Goal: Information Seeking & Learning: Check status

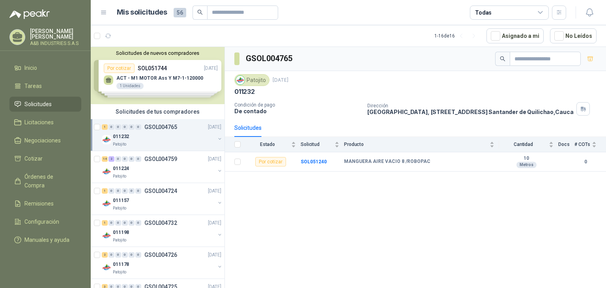
click at [342, 247] on div "GSOL004765 Patojito [DATE] 011232 Condición de pago De contado Dirección [GEOGR…" at bounding box center [415, 169] width 381 height 244
click at [217, 141] on icon "button" at bounding box center [220, 139] width 6 height 6
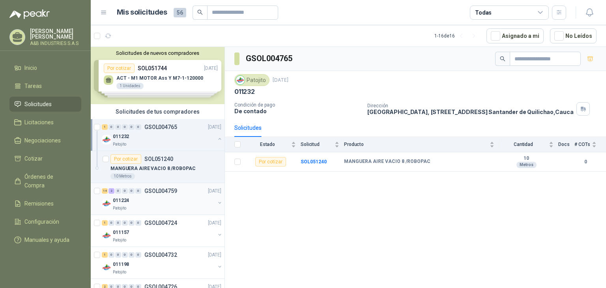
click at [217, 204] on button "button" at bounding box center [220, 203] width 6 height 6
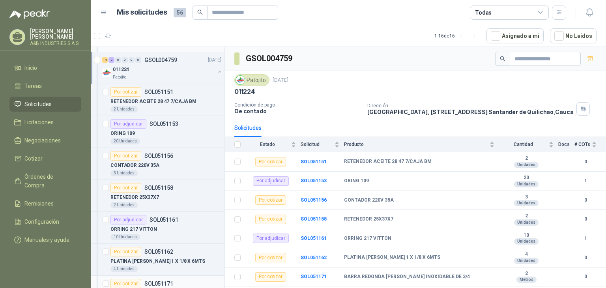
scroll to position [118, 0]
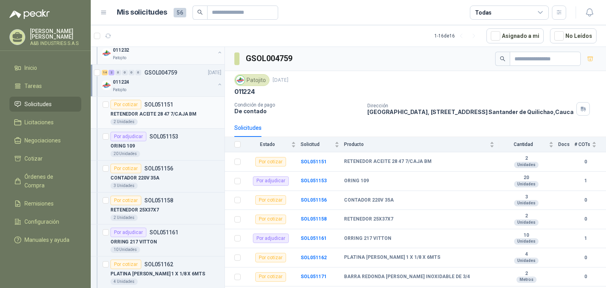
click at [189, 120] on div "2 Unidades" at bounding box center [165, 122] width 111 height 6
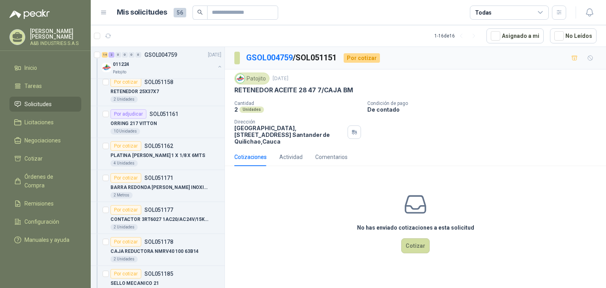
scroll to position [276, 0]
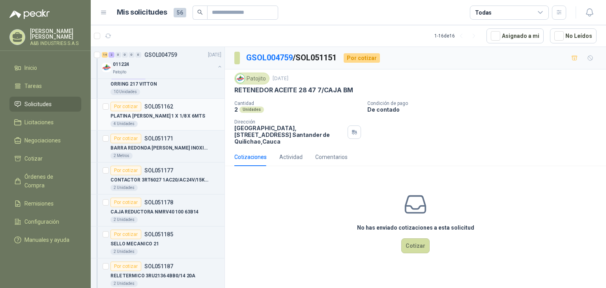
click at [186, 102] on div "Por cotizar SOL051162" at bounding box center [165, 106] width 111 height 9
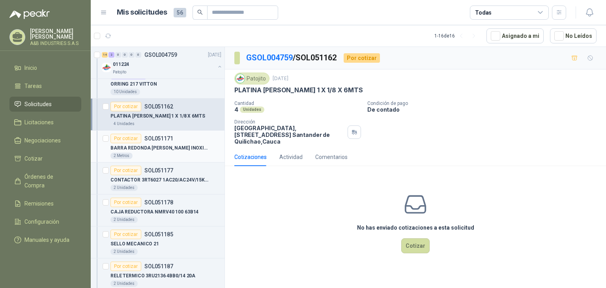
click at [202, 148] on div "BARRA REDONDA [PERSON_NAME] INOXIDABLE DE 3/4" at bounding box center [165, 147] width 111 height 9
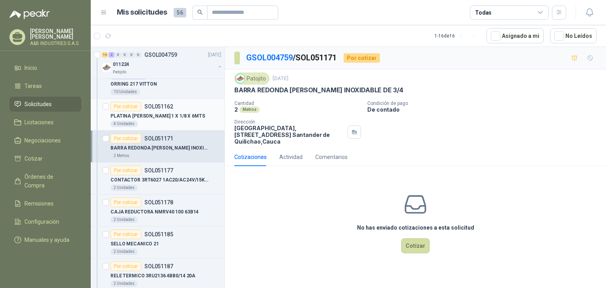
click at [194, 115] on div "PLATINA [PERSON_NAME] 1 X 1/8 X 6MTS" at bounding box center [165, 115] width 111 height 9
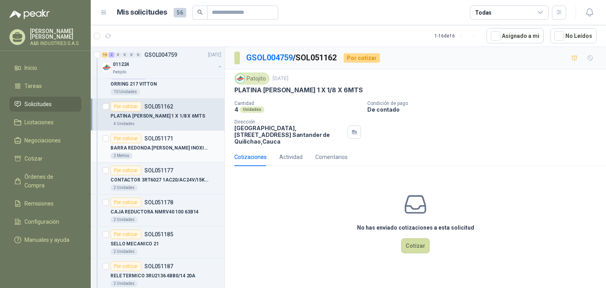
click at [196, 139] on div "Por cotizar SOL051171" at bounding box center [165, 138] width 111 height 9
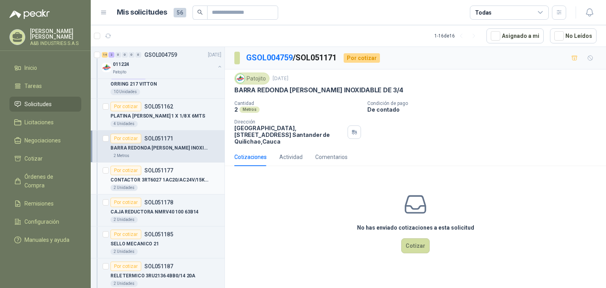
click at [189, 179] on p "CONTACTOR 3RT6027 1AC20/AC24V/15KW TORNO" at bounding box center [159, 179] width 98 height 7
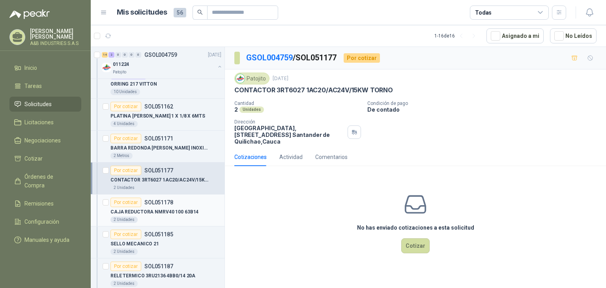
click at [183, 199] on div "Por cotizar SOL051178" at bounding box center [165, 202] width 111 height 9
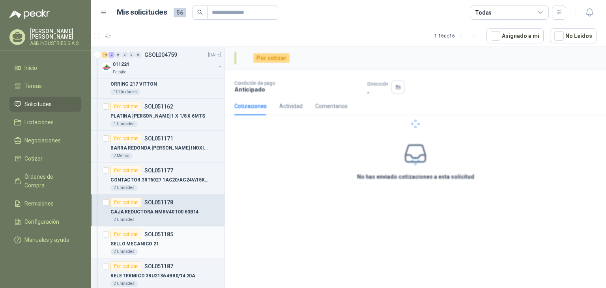
click at [178, 243] on div "SELLO MECANICO 21" at bounding box center [165, 243] width 111 height 9
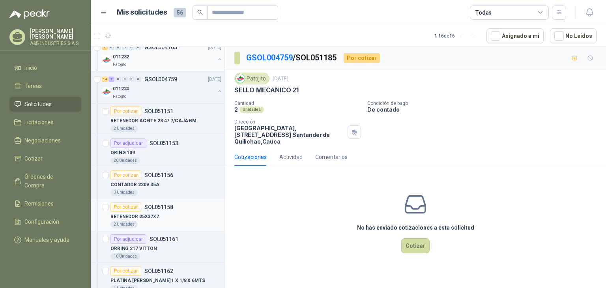
scroll to position [79, 0]
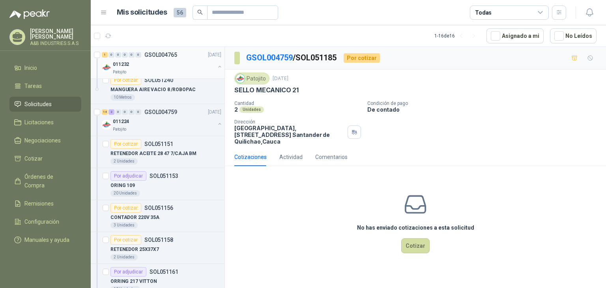
click at [276, 210] on div "No has enviado cotizaciones a esta solicitud Cotizar" at bounding box center [415, 222] width 381 height 101
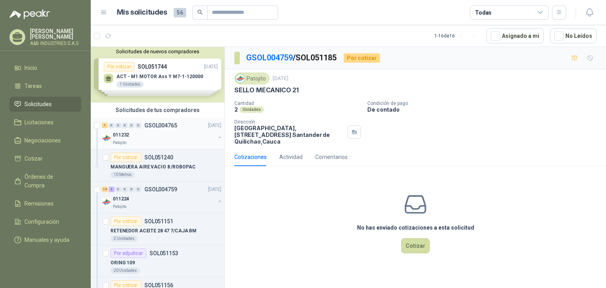
scroll to position [0, 0]
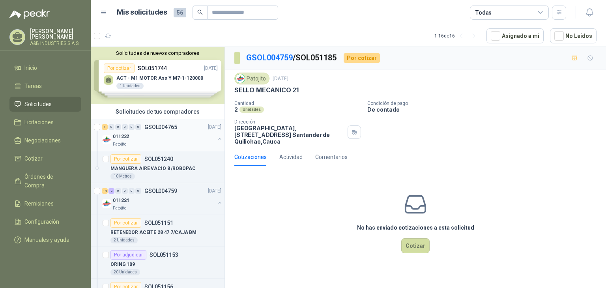
click at [245, 202] on div "No has enviado cotizaciones a esta solicitud Cotizar" at bounding box center [415, 222] width 381 height 101
click at [145, 32] on article "1 - 16 de 16 Asignado a mi No Leídos" at bounding box center [348, 35] width 515 height 21
click at [179, 67] on div "Solicitudes de nuevos compradores Por cotizar SOL051744 [DATE] ACT - M1 MOTOR A…" at bounding box center [158, 75] width 134 height 57
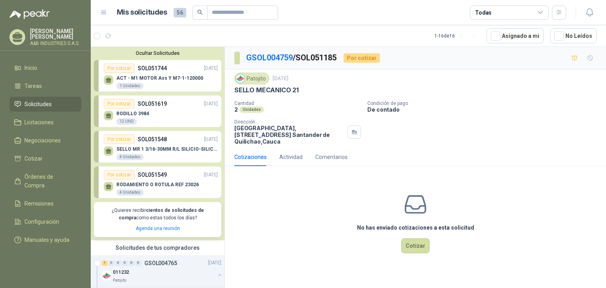
click at [181, 80] on p "ACT - M1 MOTOR Ass Y M7-1-120000" at bounding box center [159, 78] width 87 height 6
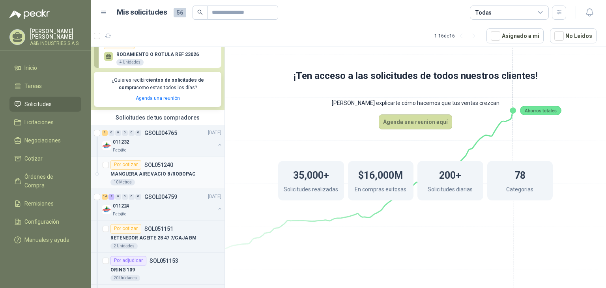
scroll to position [158, 0]
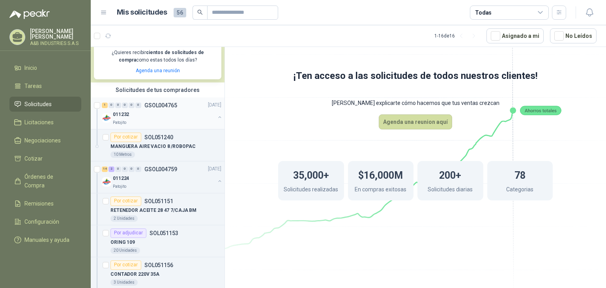
click at [183, 113] on div "011232" at bounding box center [164, 114] width 102 height 9
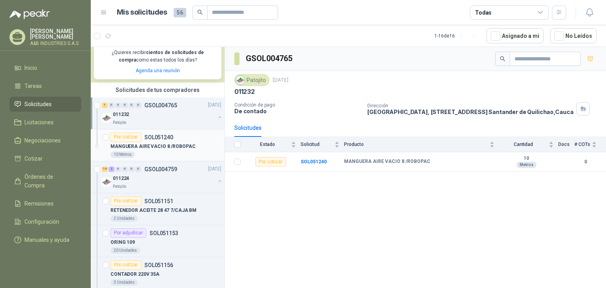
click at [205, 142] on div "MANGUERA AIRE VACIO 8 /ROBOPAC" at bounding box center [165, 146] width 111 height 9
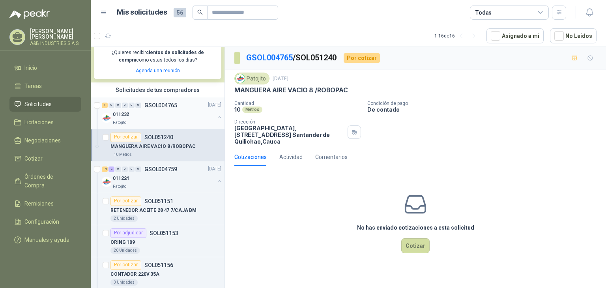
click at [177, 118] on div "011232" at bounding box center [164, 114] width 102 height 9
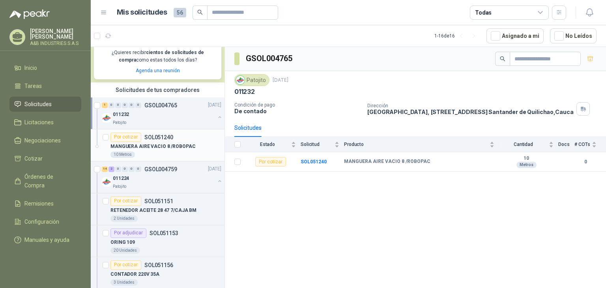
click at [201, 141] on div "Por cotizar SOL051240" at bounding box center [165, 137] width 111 height 9
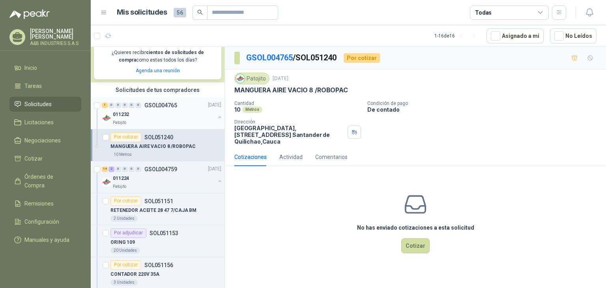
click at [175, 115] on div "011232" at bounding box center [164, 114] width 102 height 9
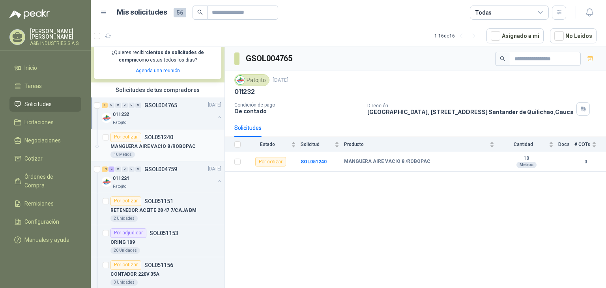
click at [194, 140] on div "Por cotizar SOL051240" at bounding box center [165, 137] width 111 height 9
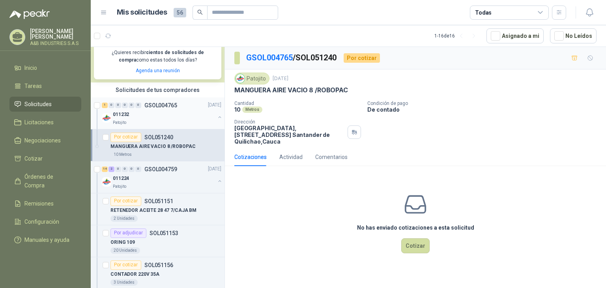
click at [167, 127] on div "1 0 0 0 0 0 GSOL004765 [DATE] 011232 Patojito" at bounding box center [158, 113] width 134 height 32
